Goal: Transaction & Acquisition: Purchase product/service

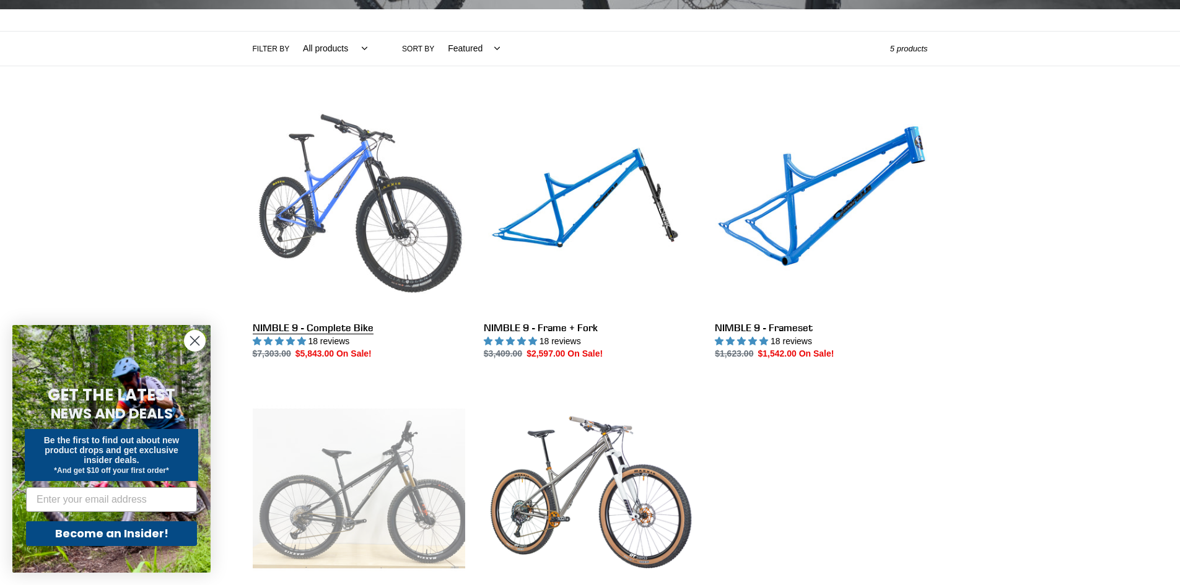
scroll to position [372, 0]
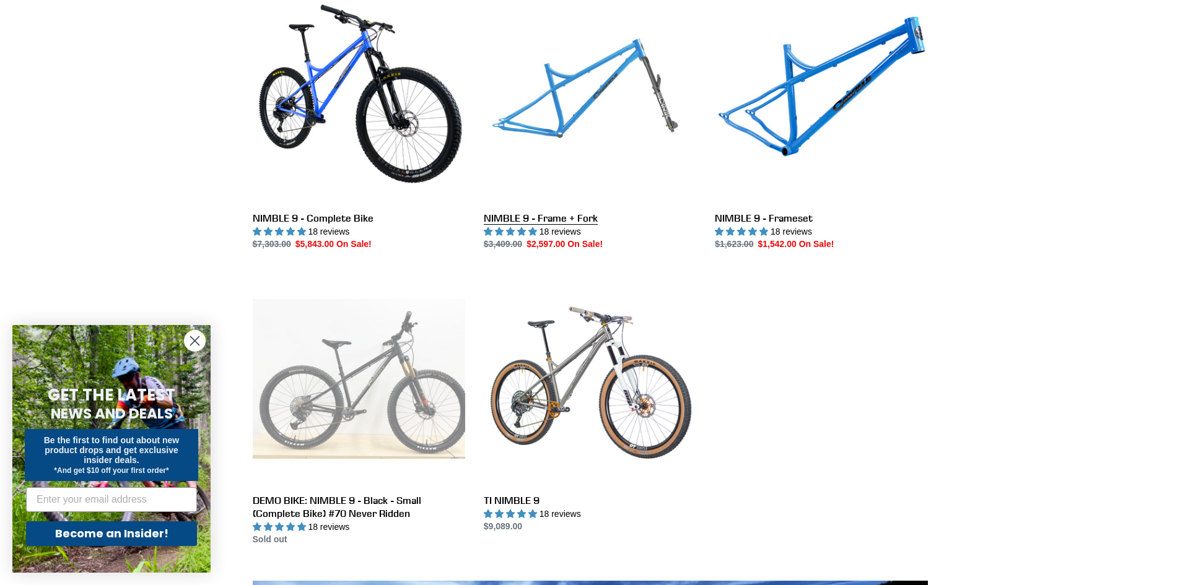
click at [571, 130] on link "NIMBLE 9 - Frame + Fork" at bounding box center [590, 121] width 212 height 261
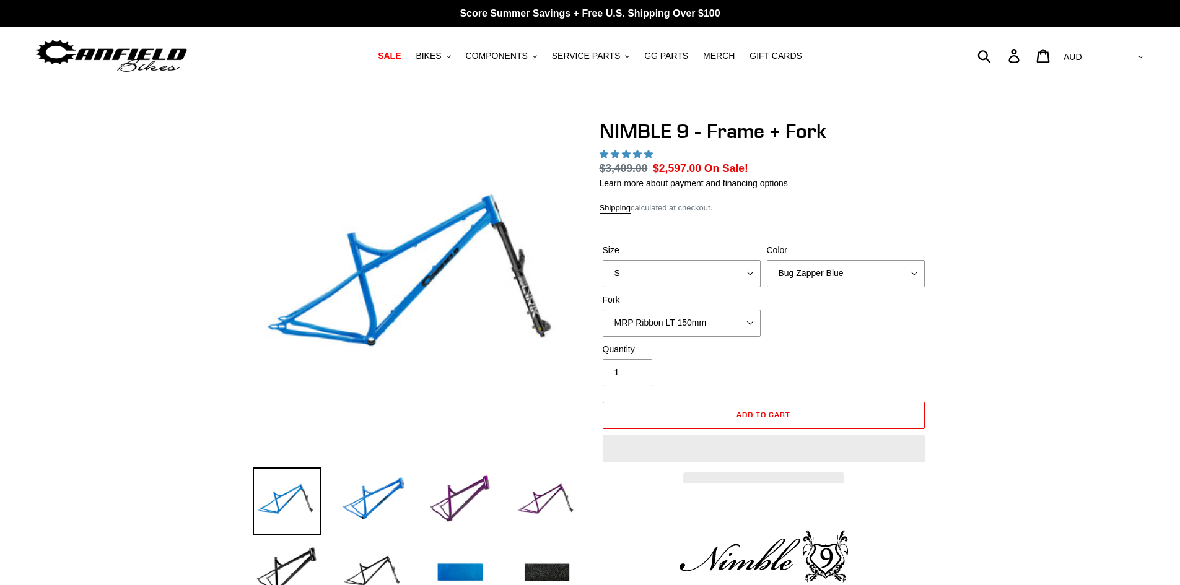
select select "highest-rating"
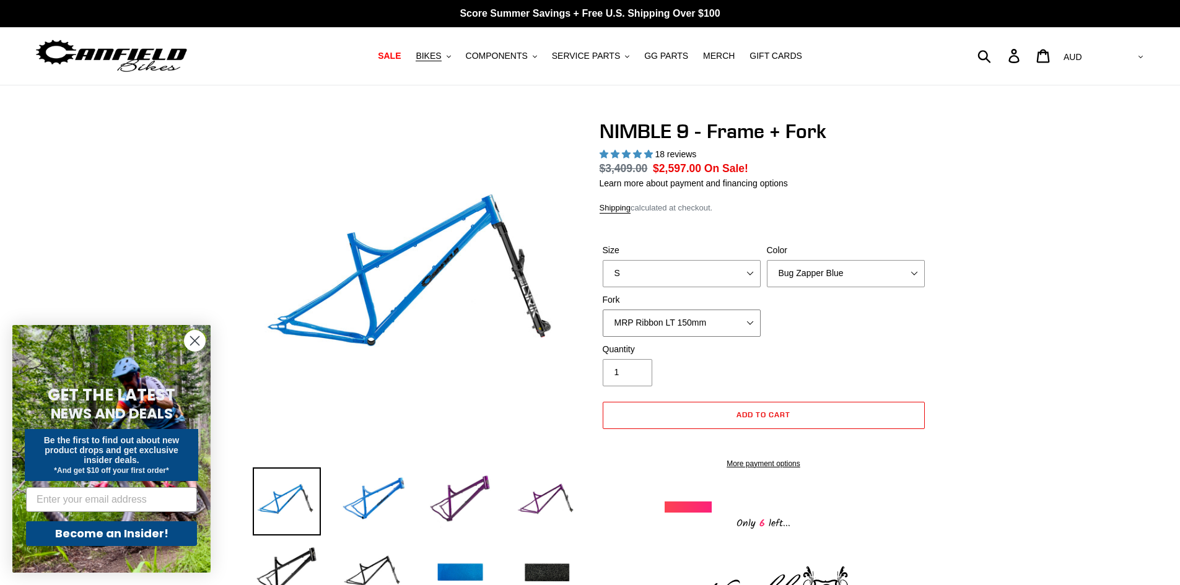
click at [687, 318] on select "MRP Ribbon LT 150mm Fox 36 Factory Grip X 150mm (Special Order) RockShox Lyrik …" at bounding box center [681, 323] width 158 height 27
click at [602, 310] on select "MRP Ribbon LT 150mm Fox 36 Factory Grip X 150mm (Special Order) RockShox Lyrik …" at bounding box center [681, 323] width 158 height 27
click at [669, 318] on select "MRP Ribbon LT 150mm Fox 36 Factory Grip X 150mm (Special Order) RockShox Lyrik …" at bounding box center [681, 323] width 158 height 27
click at [602, 310] on select "MRP Ribbon LT 150mm Fox 36 Factory Grip X 150mm (Special Order) RockShox Lyrik …" at bounding box center [681, 323] width 158 height 27
click at [672, 321] on select "MRP Ribbon LT 150mm Fox 36 Factory Grip X 150mm (Special Order) RockShox Lyrik …" at bounding box center [681, 323] width 158 height 27
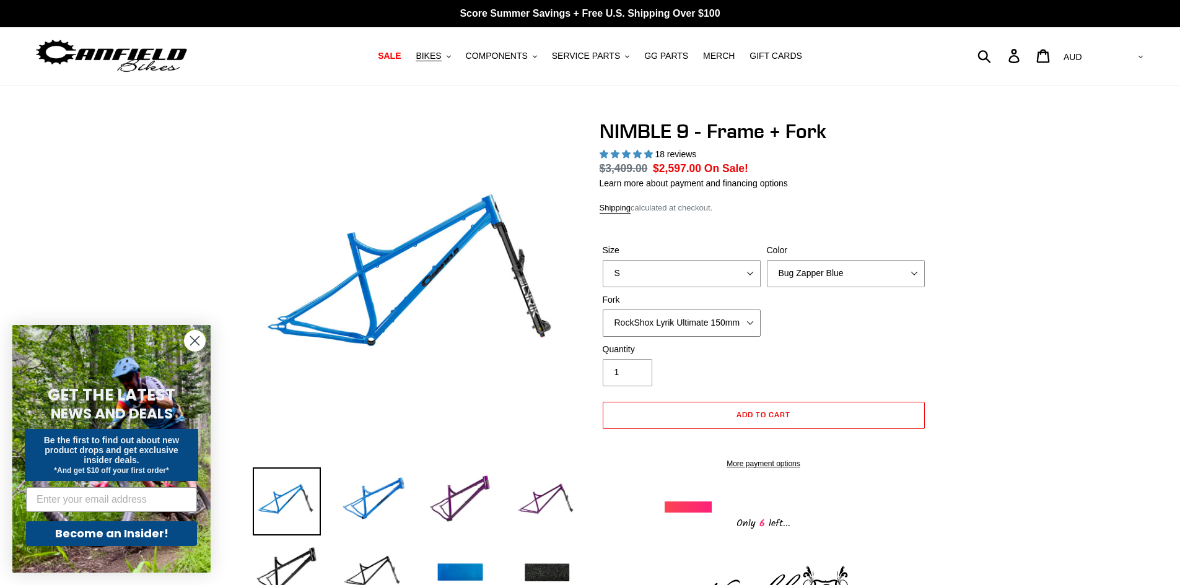
click at [602, 310] on select "MRP Ribbon LT 150mm Fox 36 Factory Grip X 150mm (Special Order) RockShox Lyrik …" at bounding box center [681, 323] width 158 height 27
drag, startPoint x: 669, startPoint y: 329, endPoint x: 670, endPoint y: 336, distance: 6.8
click at [669, 329] on select "MRP Ribbon LT 150mm Fox 36 Factory Grip X 150mm (Special Order) RockShox Lyrik …" at bounding box center [681, 323] width 158 height 27
click at [602, 310] on select "MRP Ribbon LT 150mm Fox 36 Factory Grip X 150mm (Special Order) RockShox Lyrik …" at bounding box center [681, 323] width 158 height 27
click at [677, 320] on select "MRP Ribbon LT 150mm Fox 36 Factory Grip X 150mm (Special Order) RockShox Lyrik …" at bounding box center [681, 323] width 158 height 27
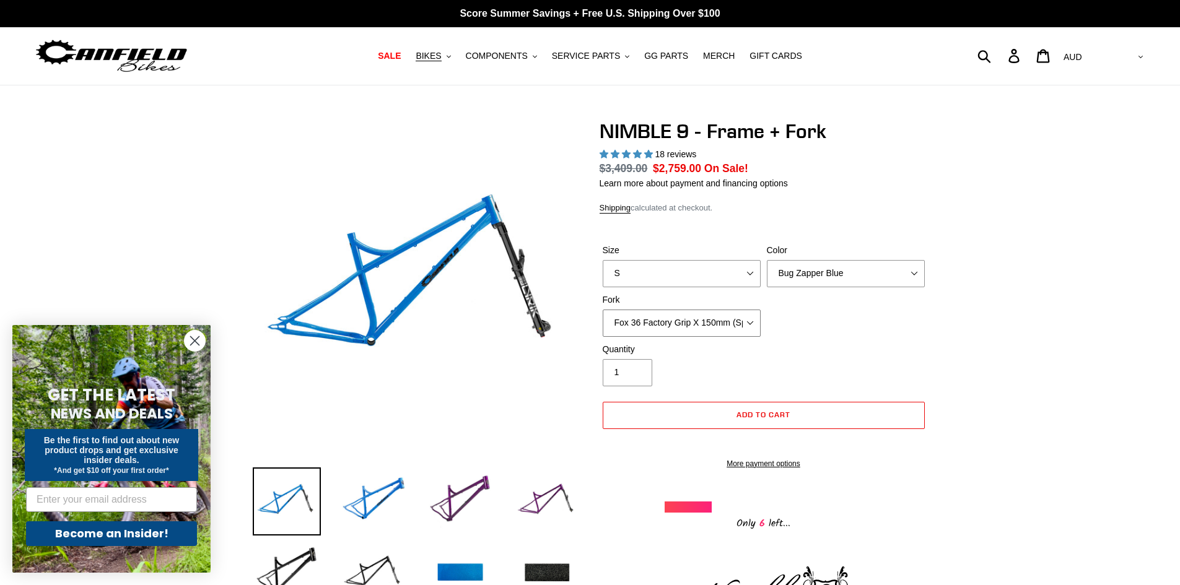
click at [602, 310] on select "MRP Ribbon LT 150mm Fox 36 Factory Grip X 150mm (Special Order) RockShox Lyrik …" at bounding box center [681, 323] width 158 height 27
click at [669, 319] on select "MRP Ribbon LT 150mm Fox 36 Factory Grip X 150mm (Special Order) RockShox Lyrik …" at bounding box center [681, 323] width 158 height 27
select select "Fox 36 SL Factory Grip X 140mm"
click at [602, 310] on select "MRP Ribbon LT 150mm Fox 36 Factory Grip X 150mm (Special Order) RockShox Lyrik …" at bounding box center [681, 323] width 158 height 27
click at [667, 319] on select "MRP Ribbon LT 150mm Fox 36 Factory Grip X 150mm (Special Order) RockShox Lyrik …" at bounding box center [681, 323] width 158 height 27
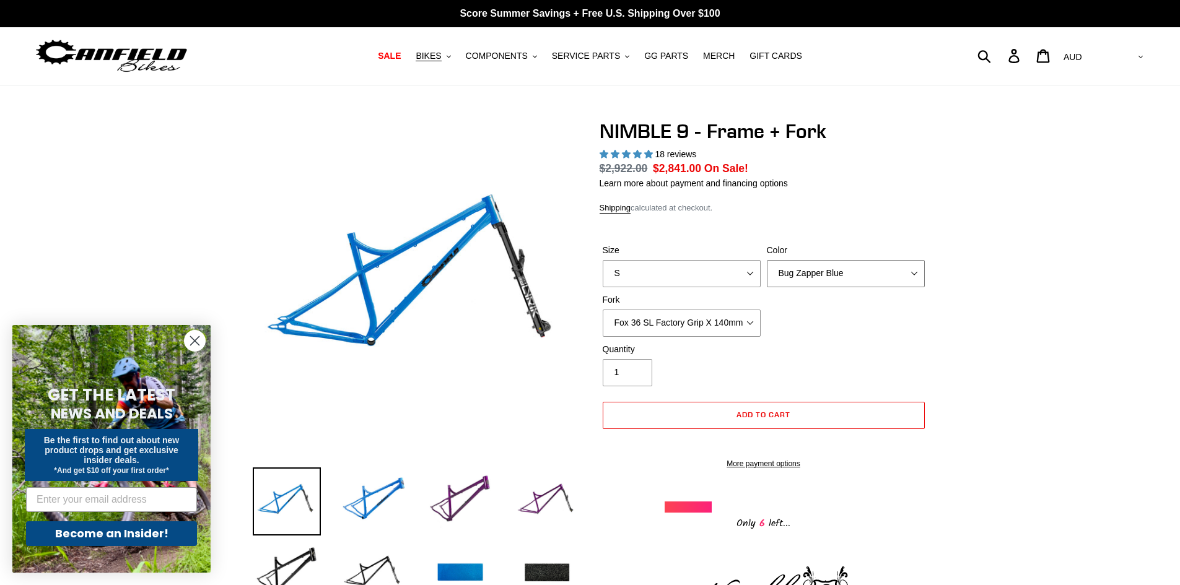
click at [799, 266] on select "Bug Zapper Blue Purple Haze - Sold Out Galaxy Black" at bounding box center [846, 273] width 158 height 27
select select "Galaxy Black"
click at [767, 260] on select "Bug Zapper Blue Purple Haze - Sold Out Galaxy Black" at bounding box center [846, 273] width 158 height 27
click at [736, 276] on select "S M L XL" at bounding box center [681, 273] width 158 height 27
select select "XL"
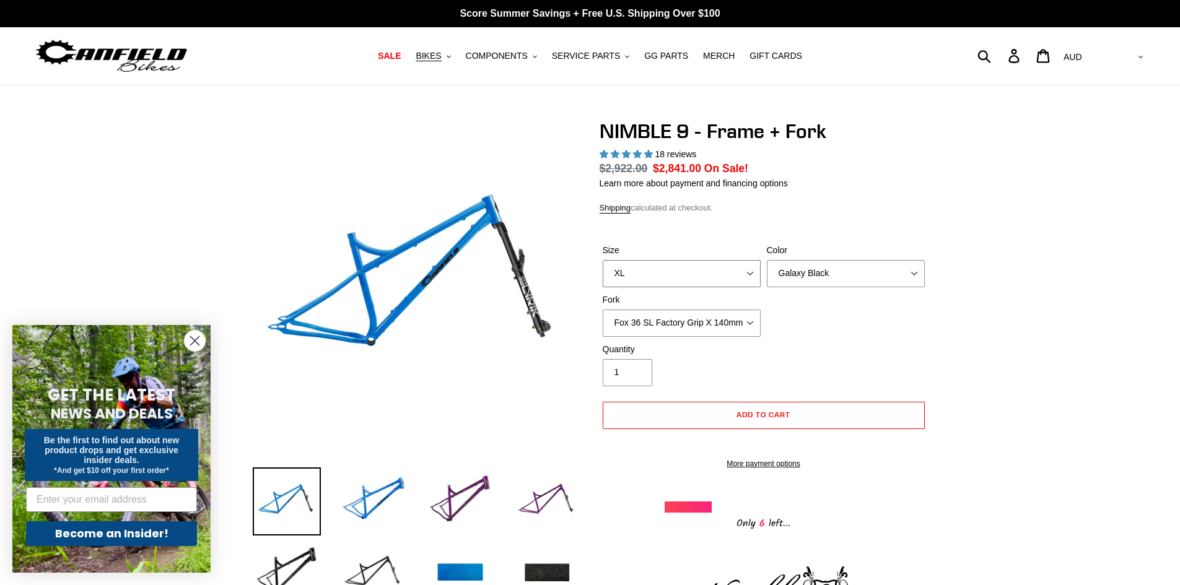
click at [602, 260] on select "S M L XL" at bounding box center [681, 273] width 158 height 27
click at [789, 276] on select "Bug Zapper Blue Purple Haze - Sold Out Galaxy Black" at bounding box center [846, 273] width 158 height 27
click at [767, 260] on select "Bug Zapper Blue Purple Haze - Sold Out Galaxy Black" at bounding box center [846, 273] width 158 height 27
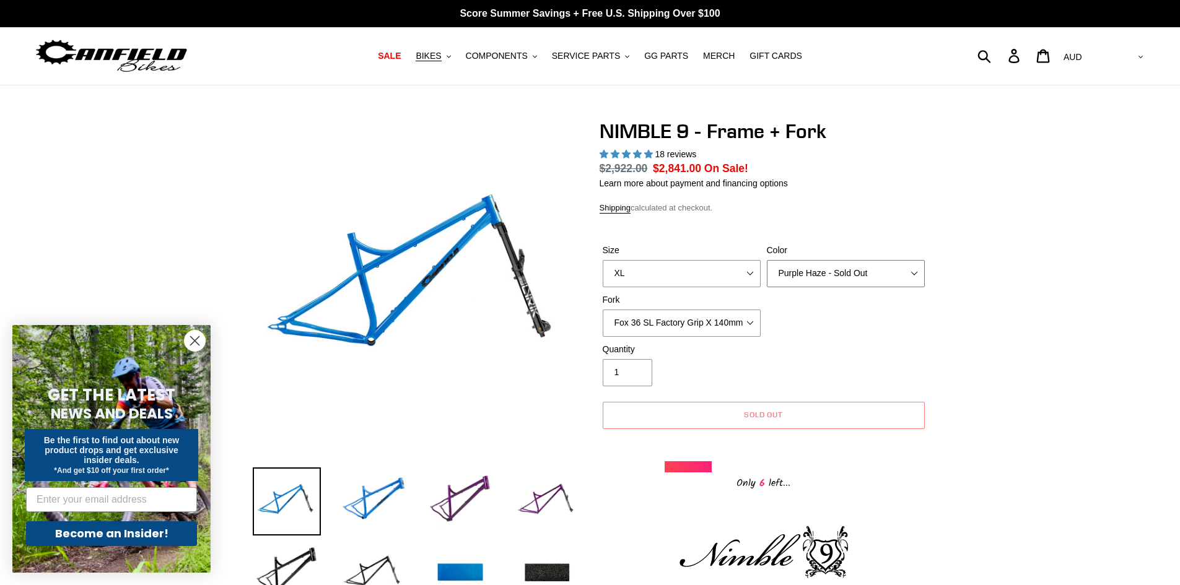
click at [800, 274] on select "Bug Zapper Blue Purple Haze - Sold Out Galaxy Black" at bounding box center [846, 273] width 158 height 27
click at [767, 260] on select "Bug Zapper Blue Purple Haze - Sold Out Galaxy Black" at bounding box center [846, 273] width 158 height 27
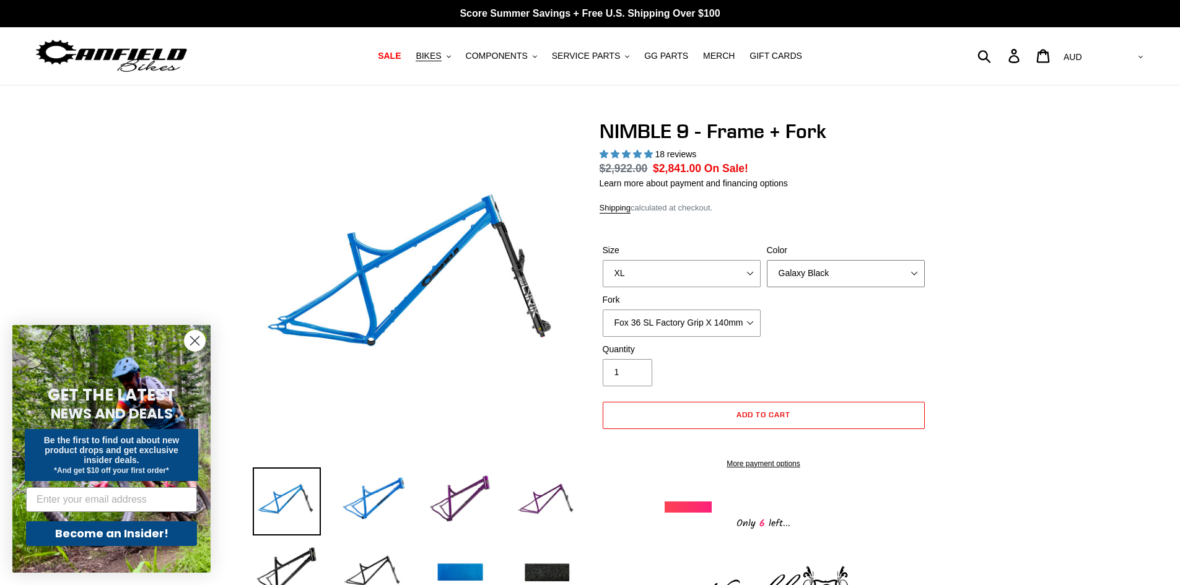
click at [799, 275] on select "Bug Zapper Blue Purple Haze - Sold Out Galaxy Black" at bounding box center [846, 273] width 158 height 27
select select "Purple Haze - Sold Out"
click at [767, 260] on select "Bug Zapper Blue Purple Haze - Sold Out Galaxy Black" at bounding box center [846, 273] width 158 height 27
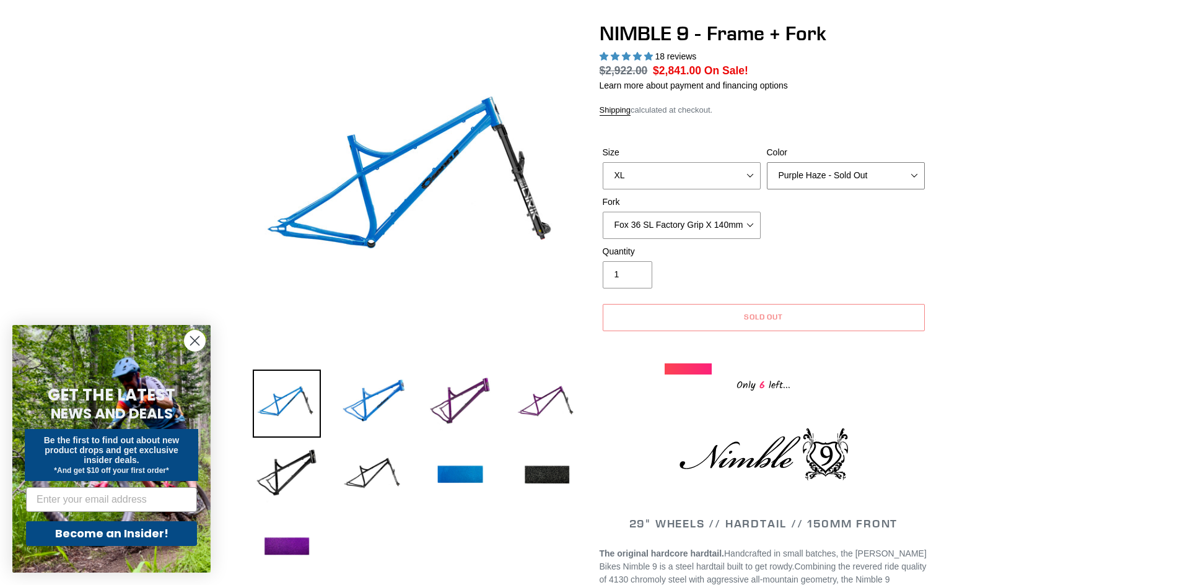
scroll to position [62, 0]
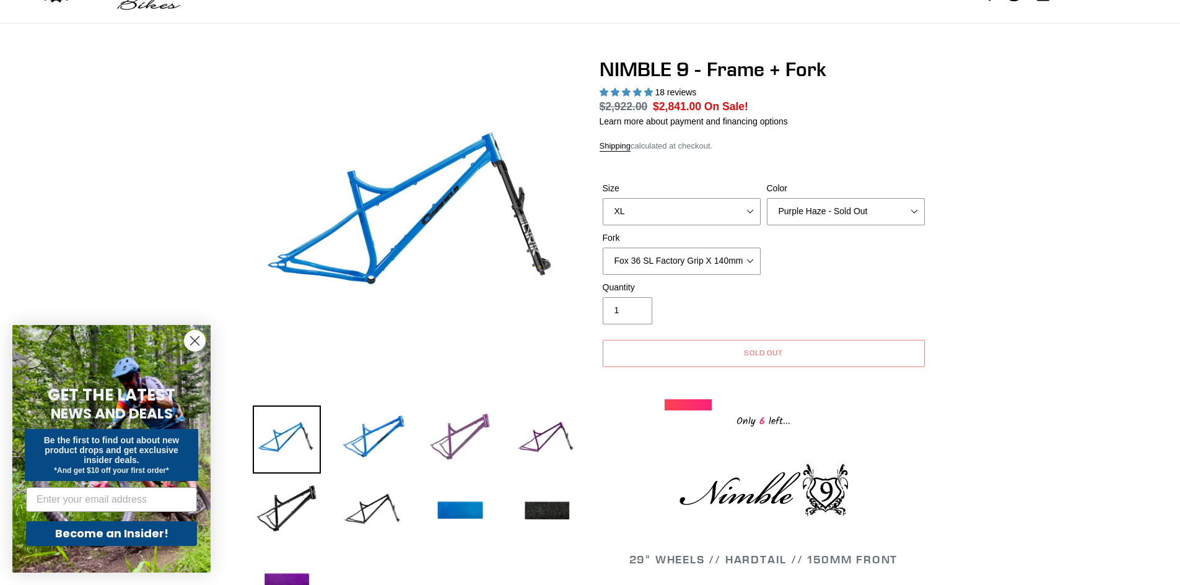
click at [458, 441] on img at bounding box center [460, 440] width 68 height 68
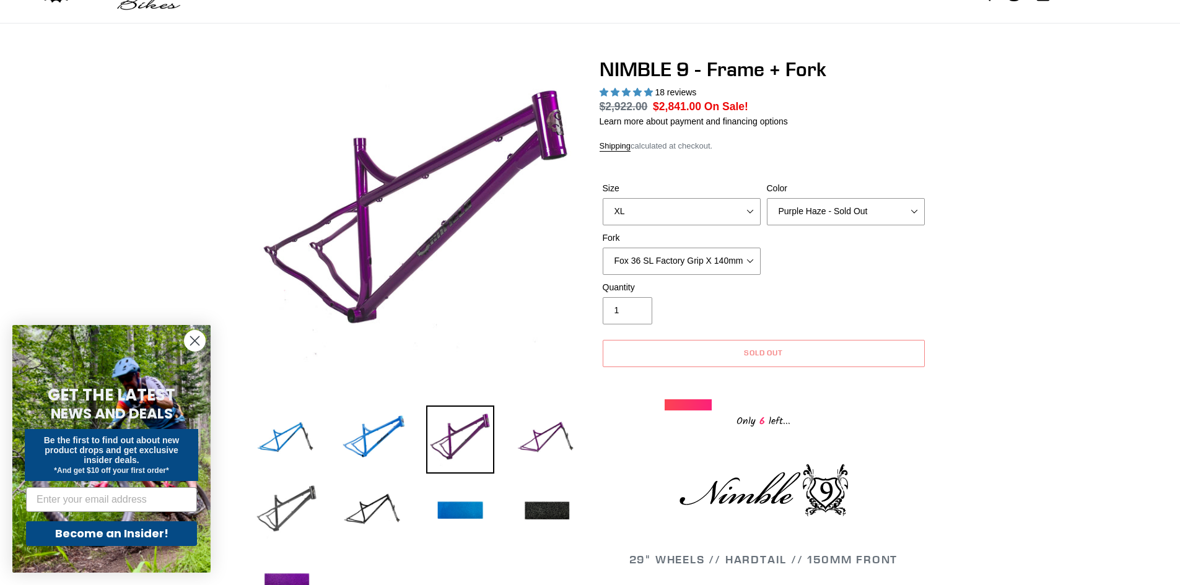
click at [295, 515] on img at bounding box center [287, 511] width 68 height 68
